Goal: Task Accomplishment & Management: Manage account settings

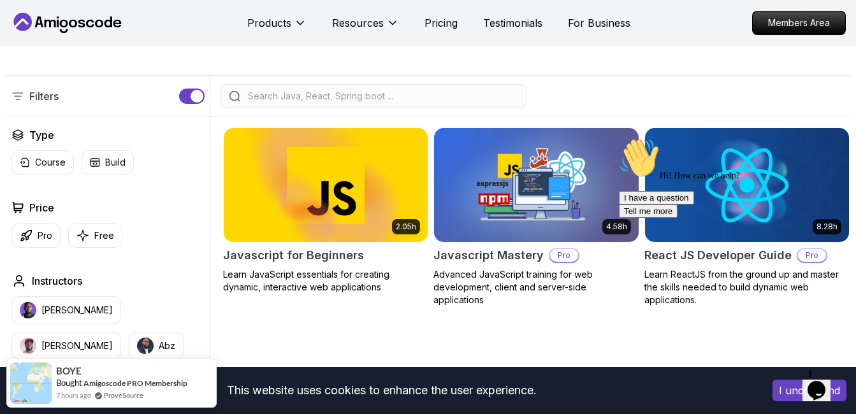
scroll to position [281, 0]
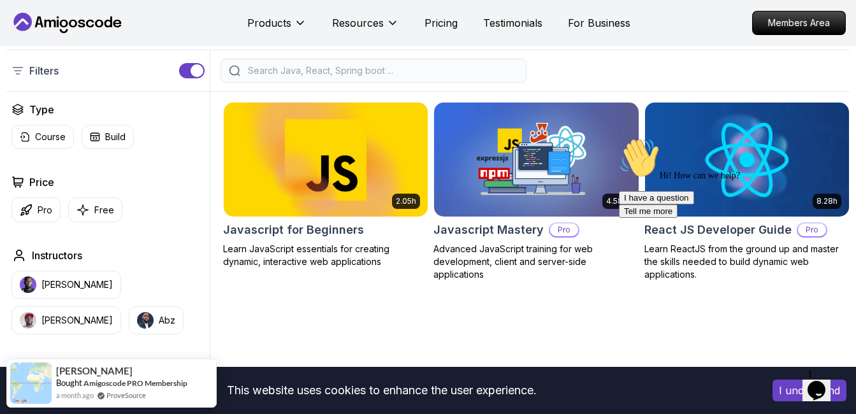
click at [359, 190] on img at bounding box center [326, 160] width 214 height 120
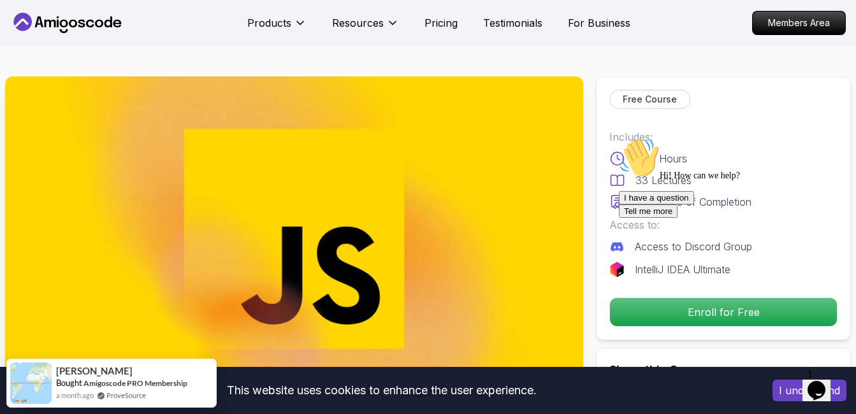
click at [359, 190] on img at bounding box center [294, 239] width 578 height 325
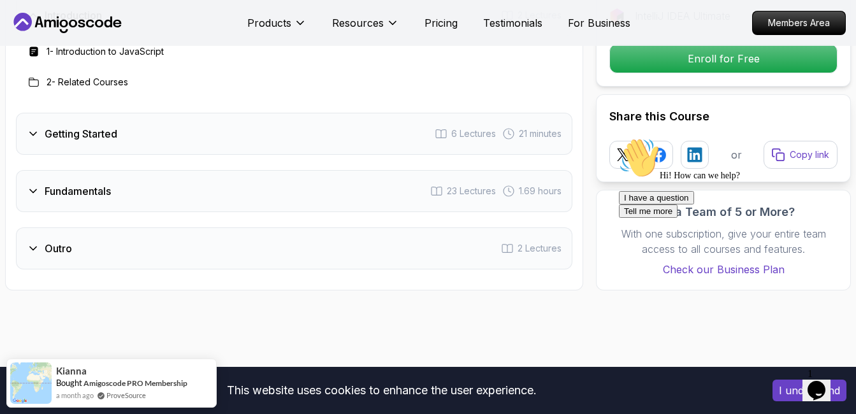
scroll to position [1902, 0]
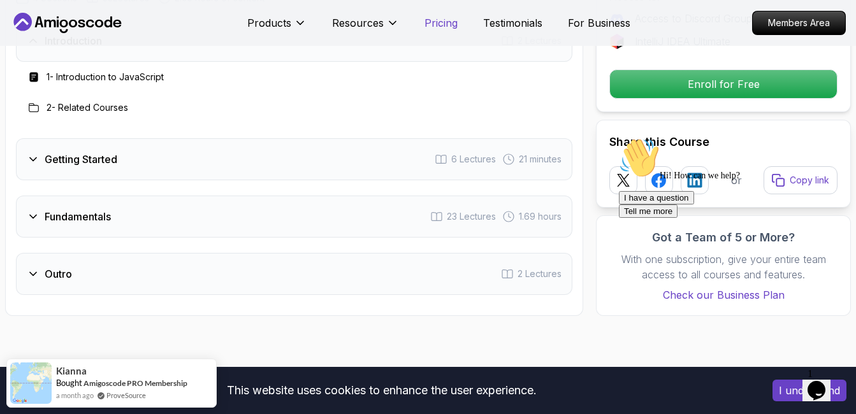
click at [446, 29] on p "Pricing" at bounding box center [441, 22] width 33 height 15
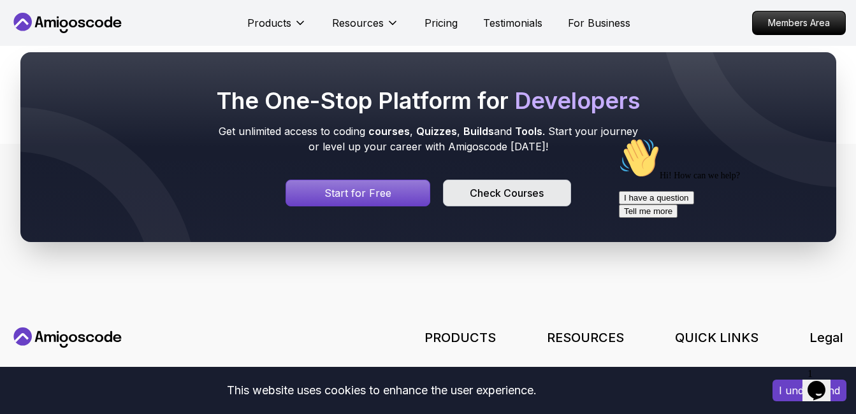
scroll to position [7194, 0]
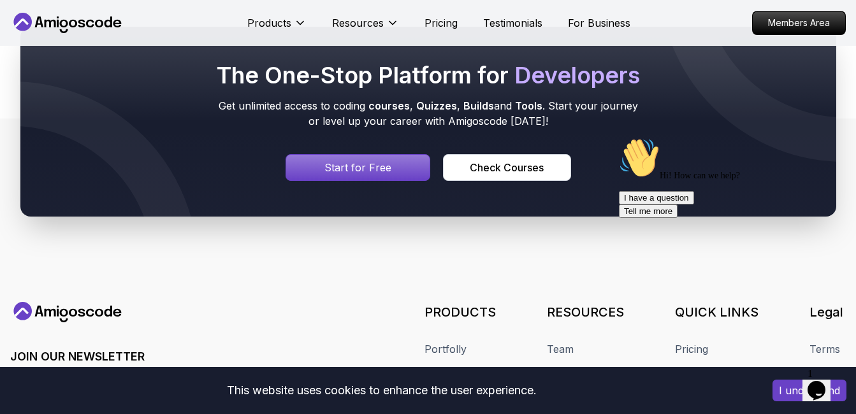
click at [422, 180] on div "Signin page" at bounding box center [358, 168] width 144 height 26
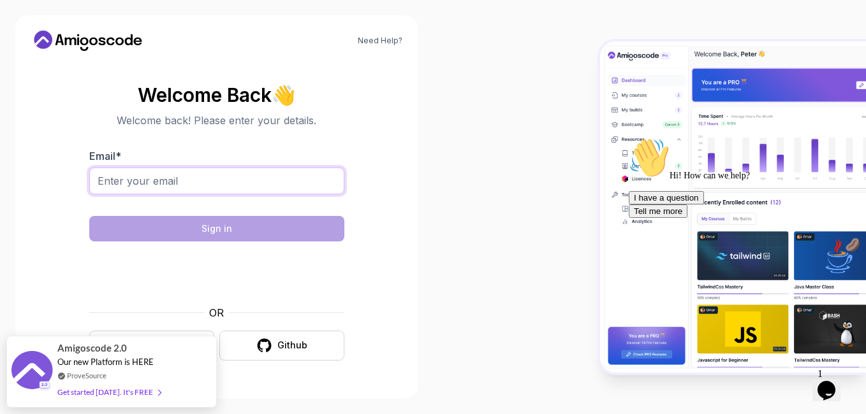
click at [334, 177] on input "Email *" at bounding box center [216, 181] width 255 height 27
type input "[EMAIL_ADDRESS][DOMAIN_NAME]"
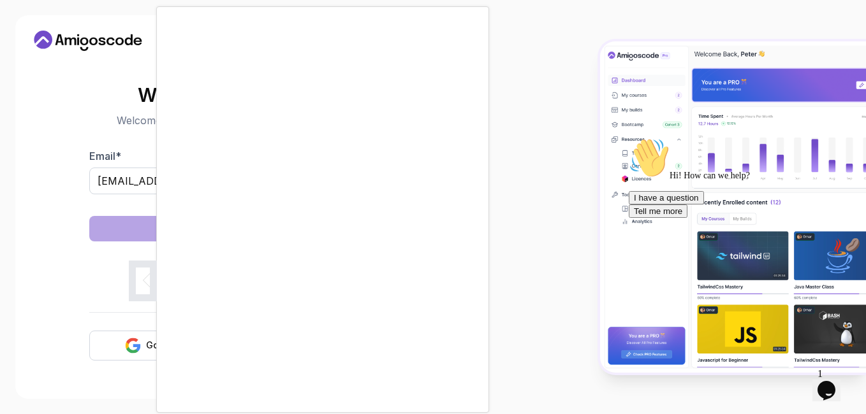
click at [61, 252] on div at bounding box center [433, 207] width 866 height 414
click at [61, 252] on section "Welcome Back 👋 Welcome back! Please enter your details. Email * [EMAIL_ADDRESS]…" at bounding box center [217, 223] width 372 height 302
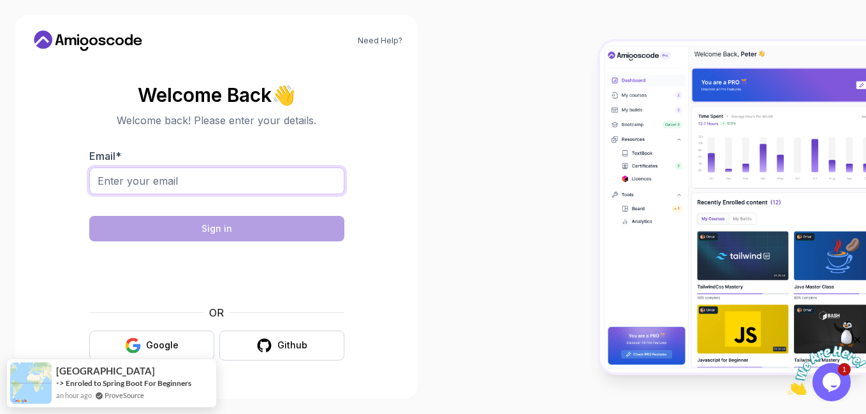
click at [189, 181] on input "Email *" at bounding box center [216, 181] width 255 height 27
type input "[EMAIL_ADDRESS][DOMAIN_NAME]"
